Goal: Task Accomplishment & Management: Manage account settings

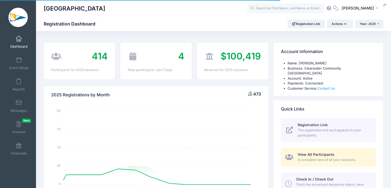
select select
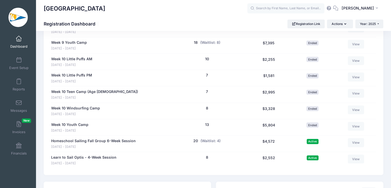
scroll to position [984, 0]
click at [110, 155] on link "Learn to Sail Optis - 4-Week Session" at bounding box center [83, 157] width 65 height 5
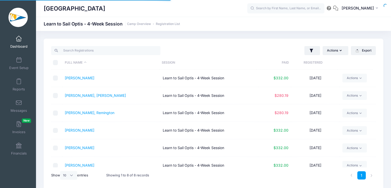
select select "10"
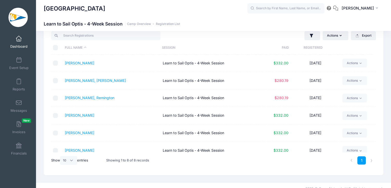
scroll to position [15, 0]
click at [82, 63] on link "[PERSON_NAME]" at bounding box center [80, 62] width 30 height 4
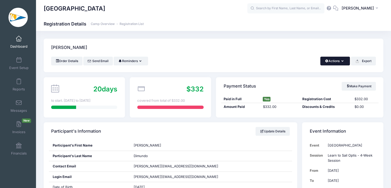
click at [342, 65] on button "Actions" at bounding box center [336, 61] width 30 height 9
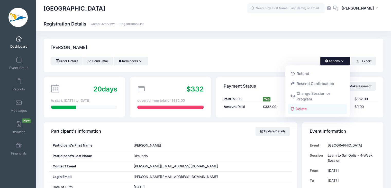
click at [308, 106] on link "Delete" at bounding box center [317, 109] width 59 height 10
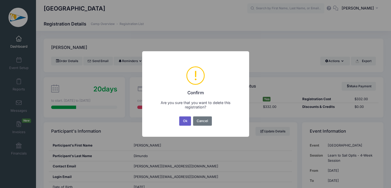
click at [186, 119] on button "Ok" at bounding box center [185, 120] width 12 height 9
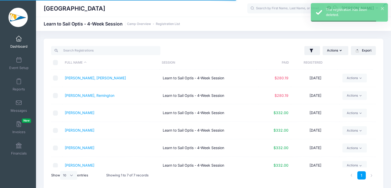
select select "10"
